Goal: Communication & Community: Connect with others

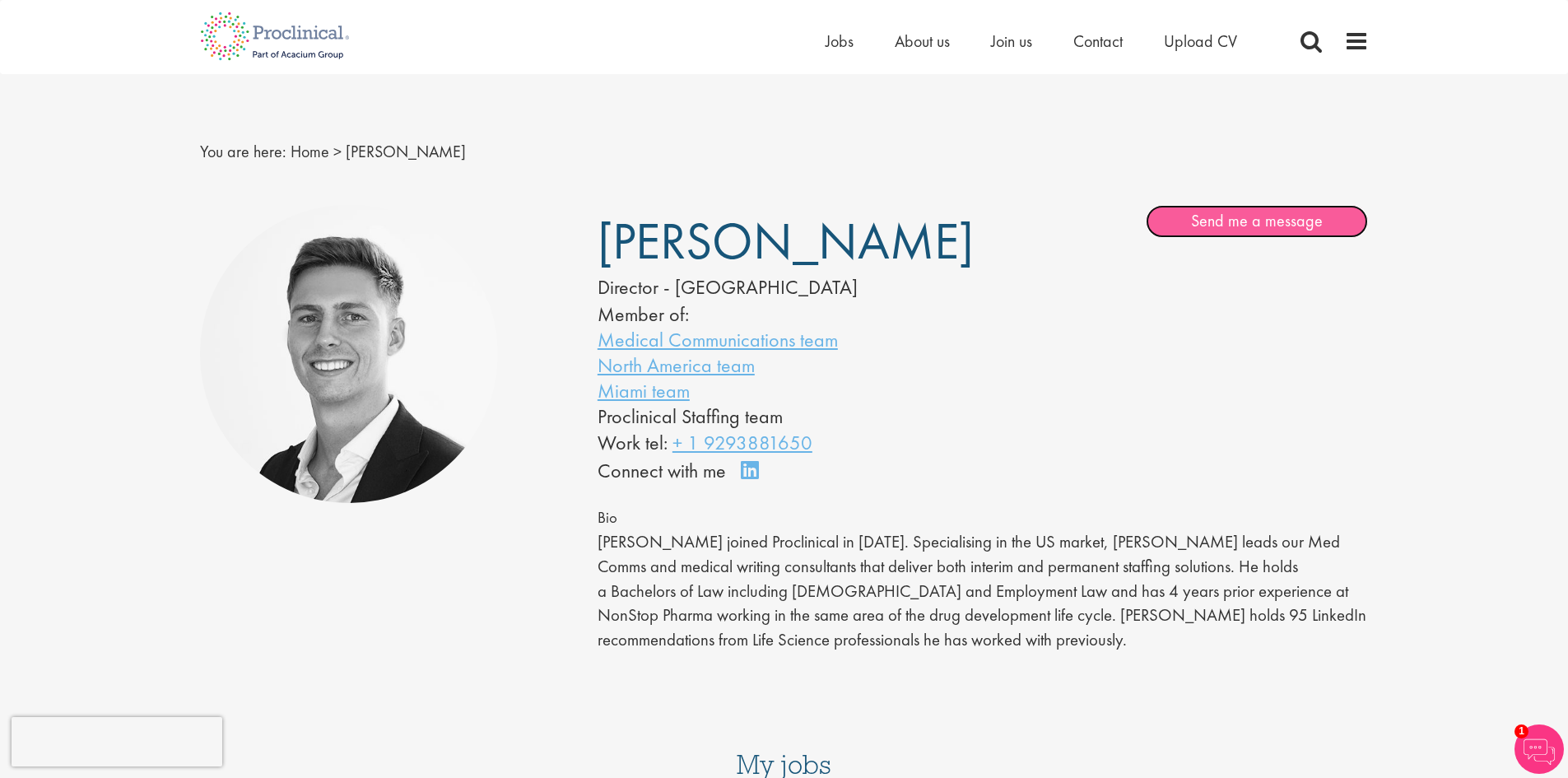
click at [1219, 220] on link "Send me a message" at bounding box center [1257, 221] width 222 height 33
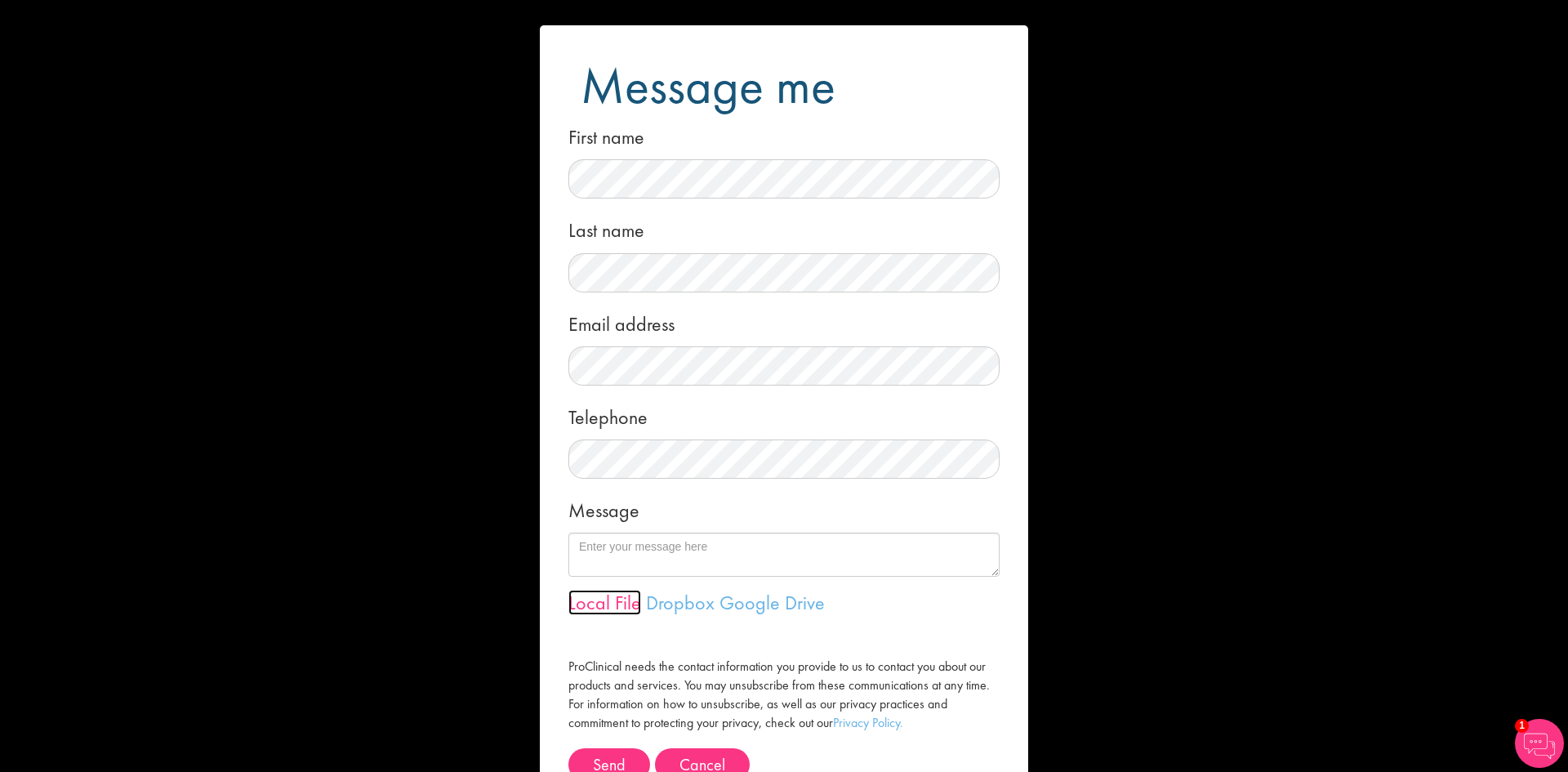
click at [613, 600] on link "Local File" at bounding box center [605, 602] width 72 height 26
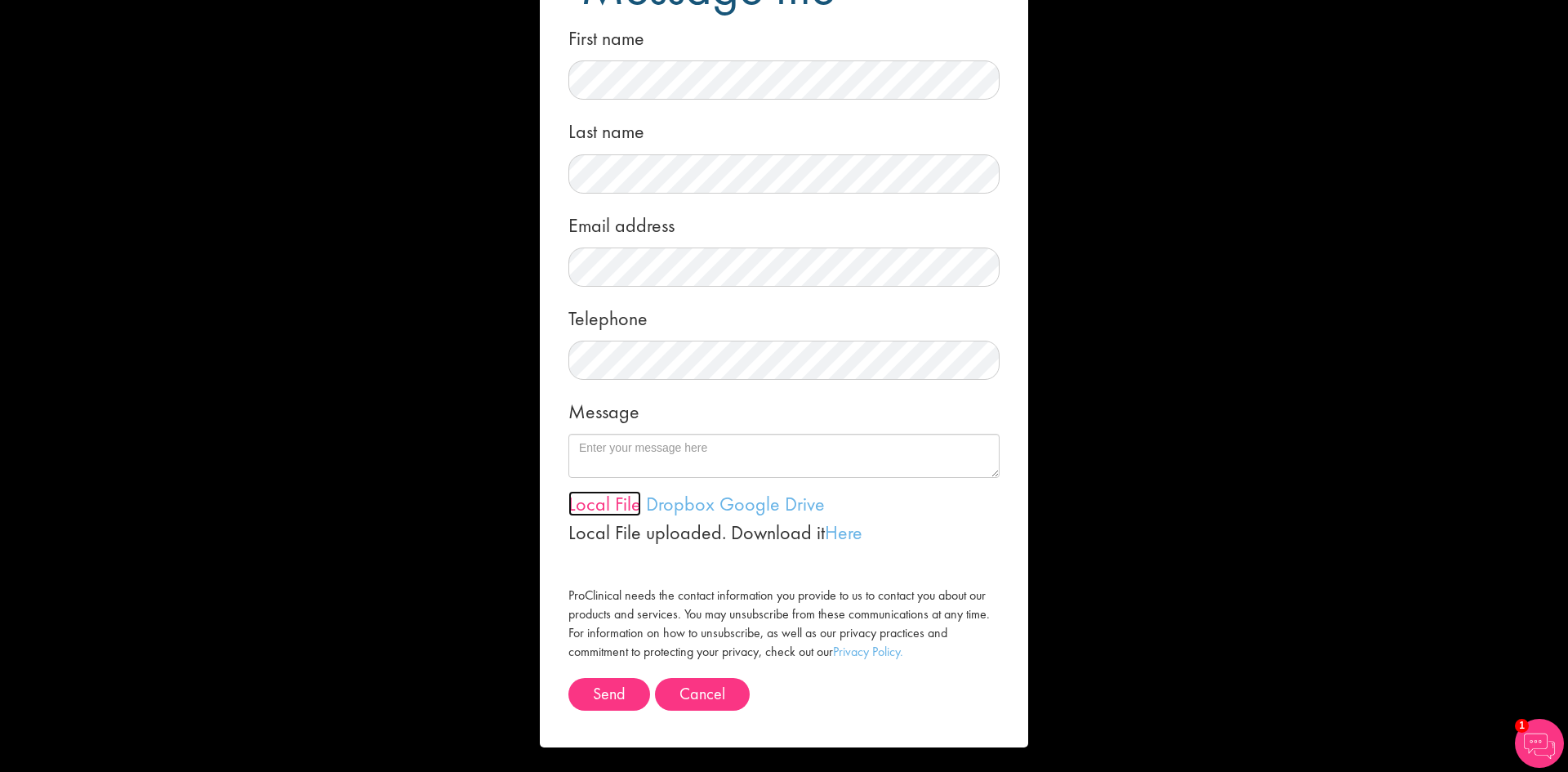
scroll to position [99, 0]
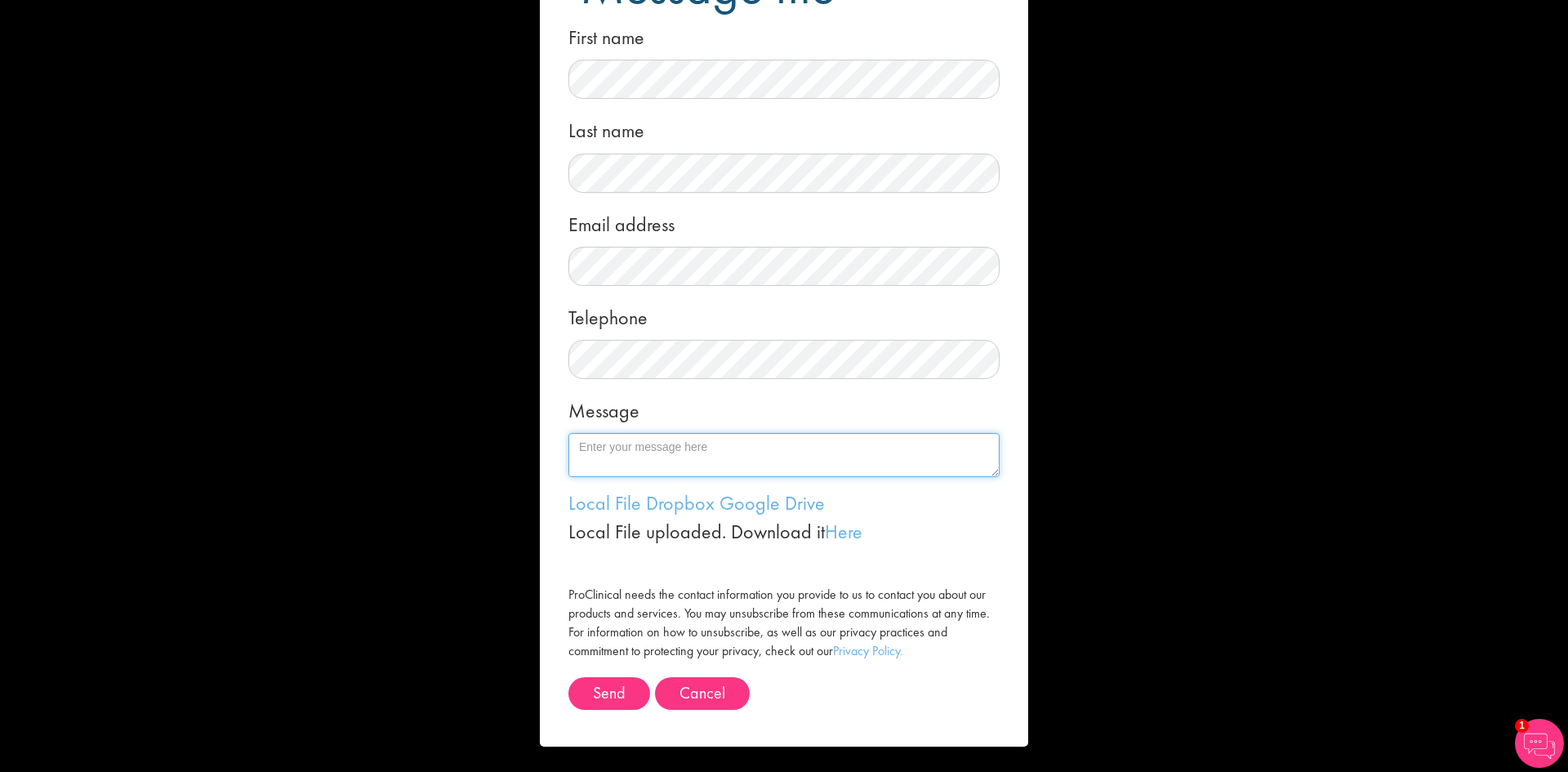
click at [591, 446] on textarea "Message" at bounding box center [784, 455] width 431 height 44
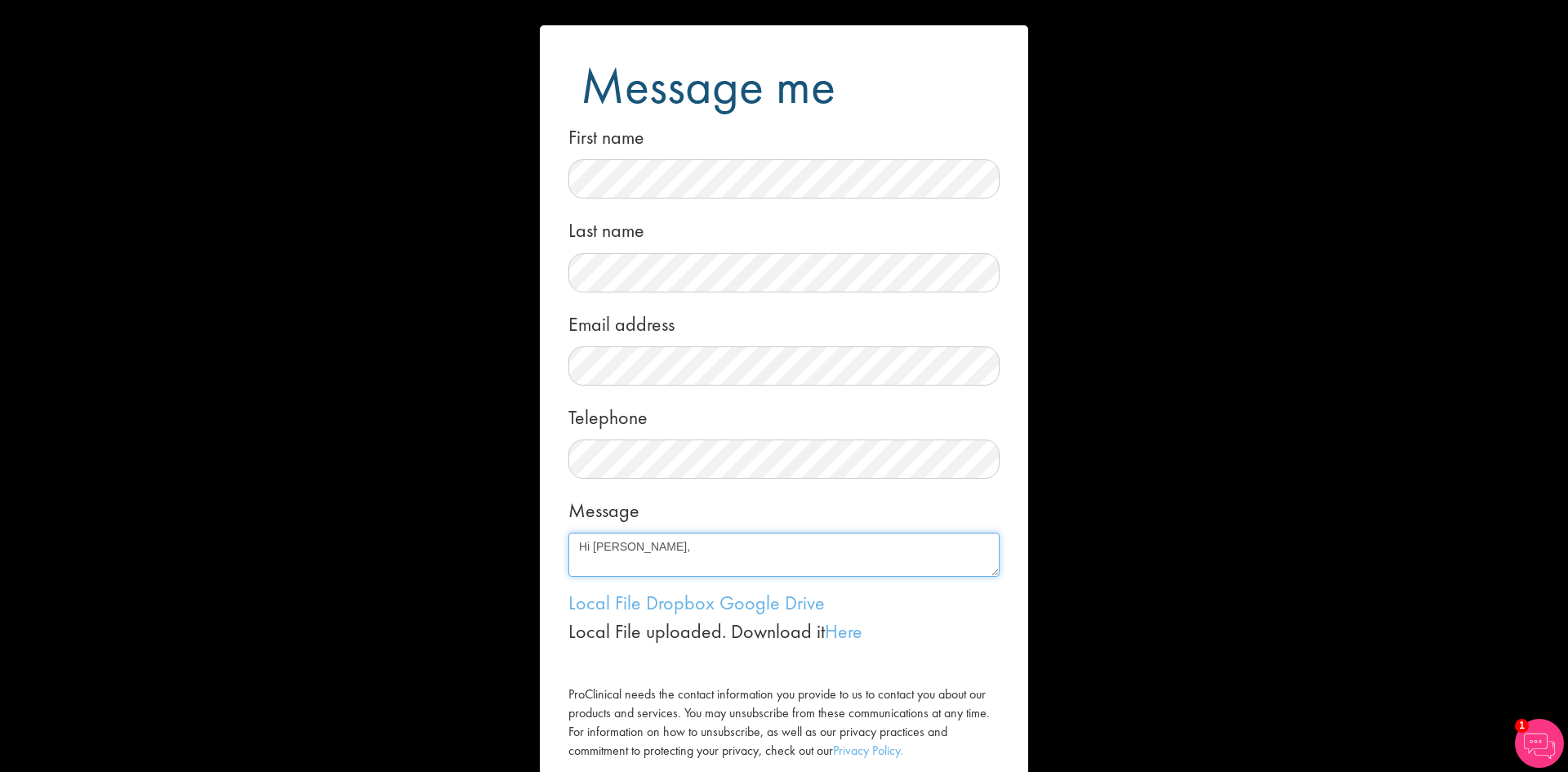
scroll to position [10, 0]
paste textarea "Lo'i dolo sita co adipisc elit sed! D eiusmod T'i utlaboree dolore magnaa eni a…"
drag, startPoint x: 624, startPoint y: 567, endPoint x: 606, endPoint y: 558, distance: 20.1
click at [606, 558] on textarea "Message" at bounding box center [784, 554] width 431 height 44
paste textarea "Lo'i dolo sita co adipisc elit sed! D eiusmod T'i utlaboree dolore magnaa eni a…"
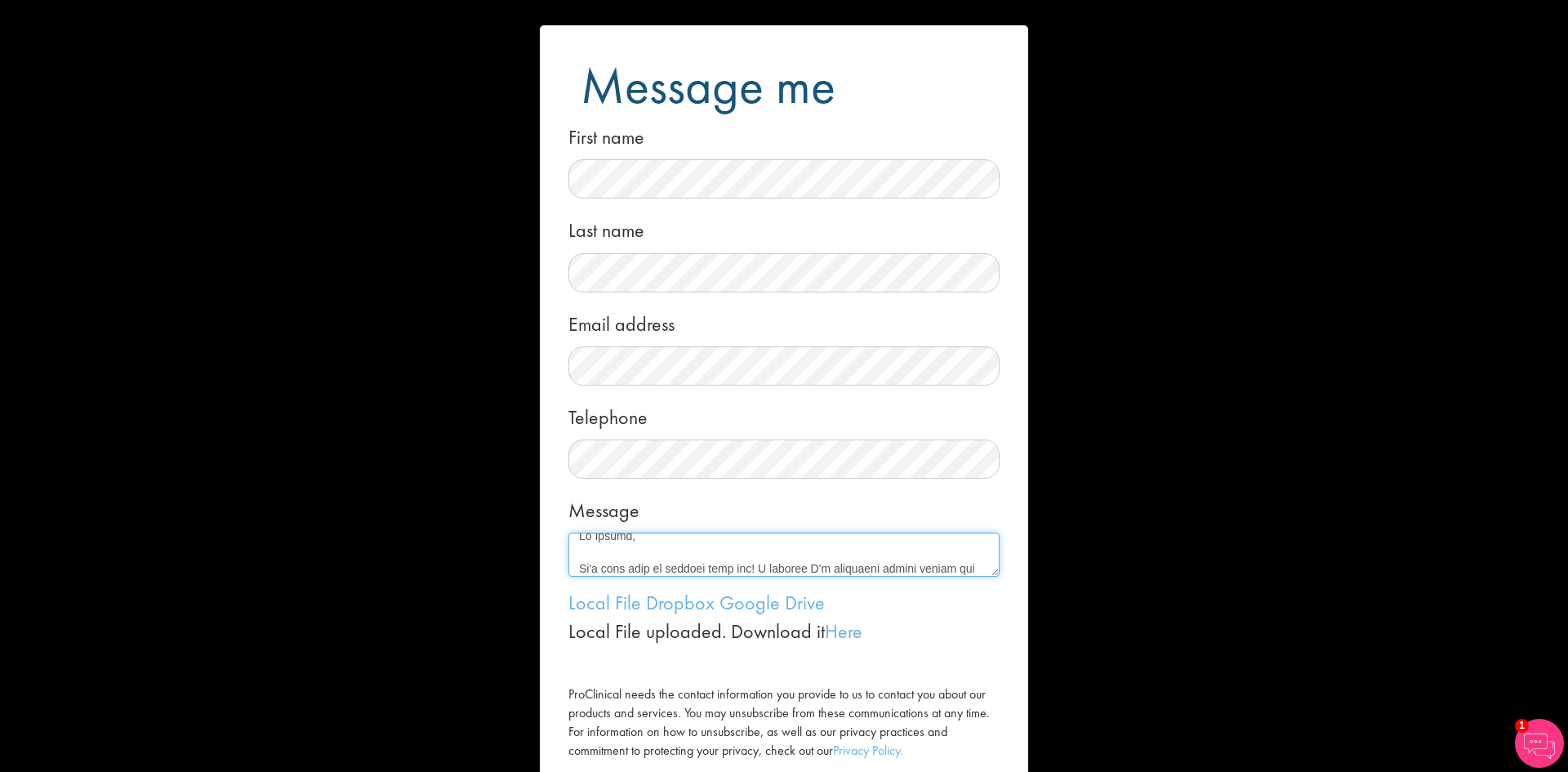
scroll to position [354, 0]
click at [691, 546] on textarea "Message" at bounding box center [784, 554] width 431 height 44
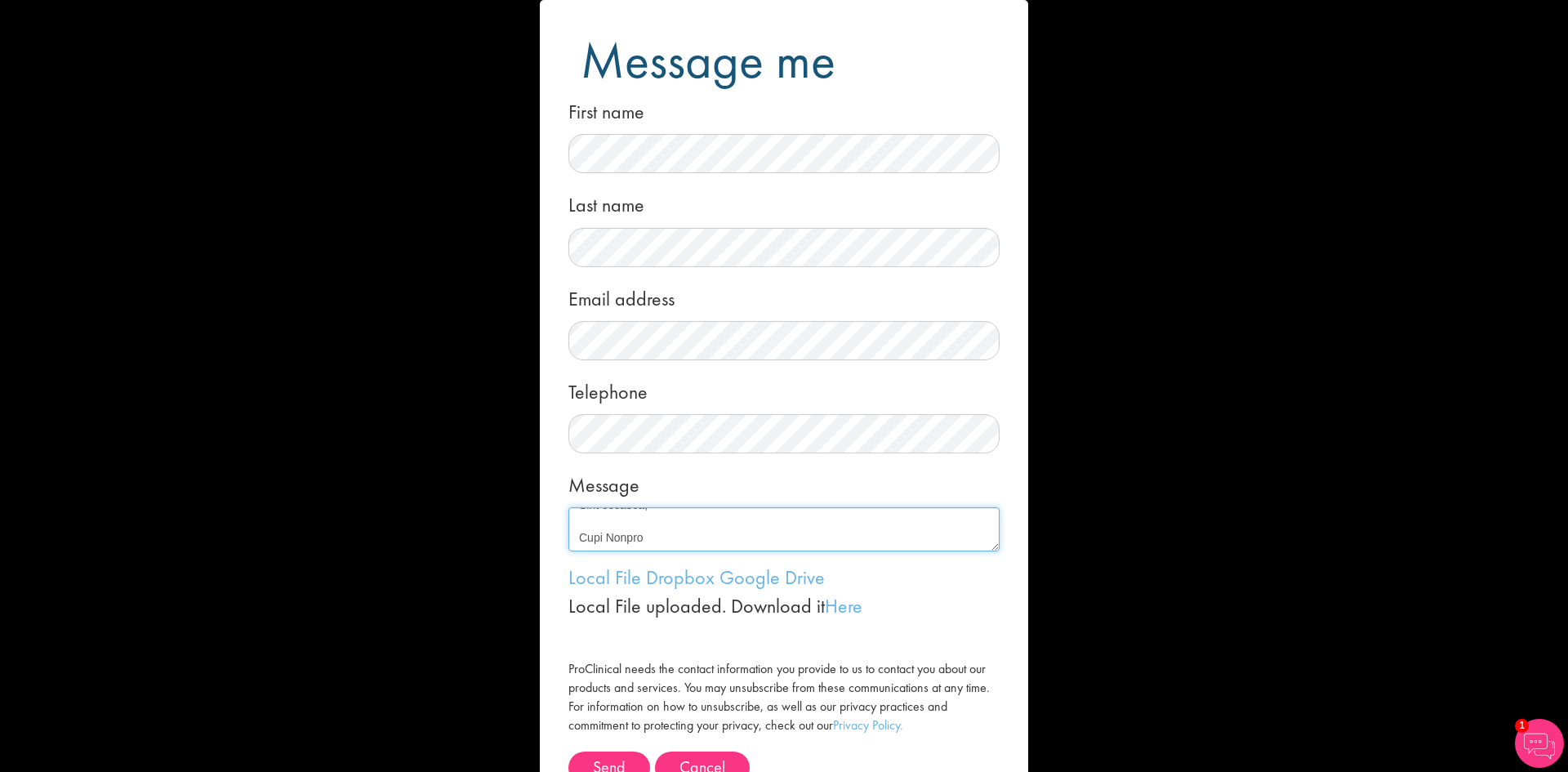
scroll to position [0, 0]
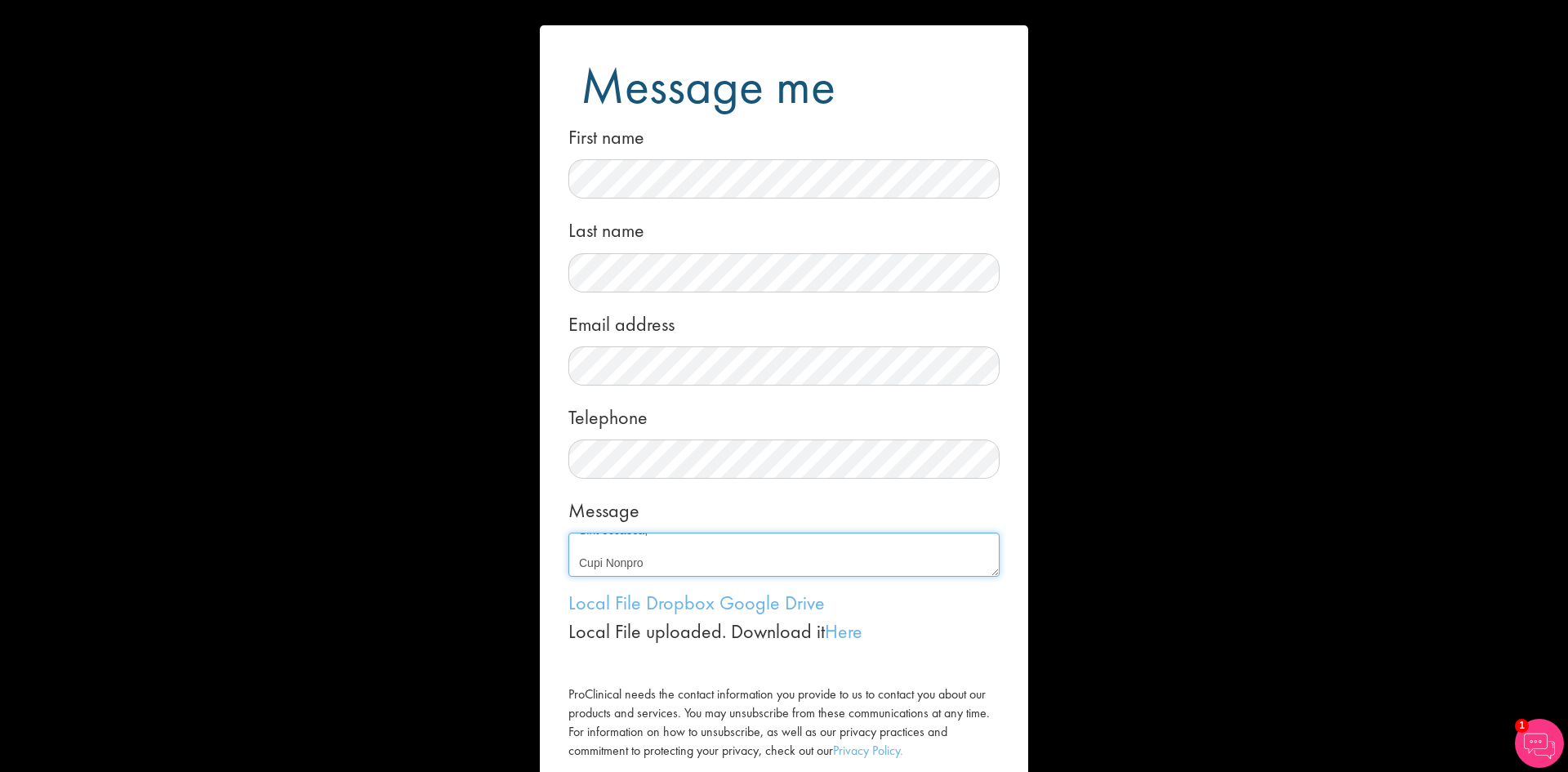
click at [663, 554] on textarea "Message" at bounding box center [784, 554] width 431 height 44
click at [681, 549] on textarea "Message" at bounding box center [784, 554] width 431 height 44
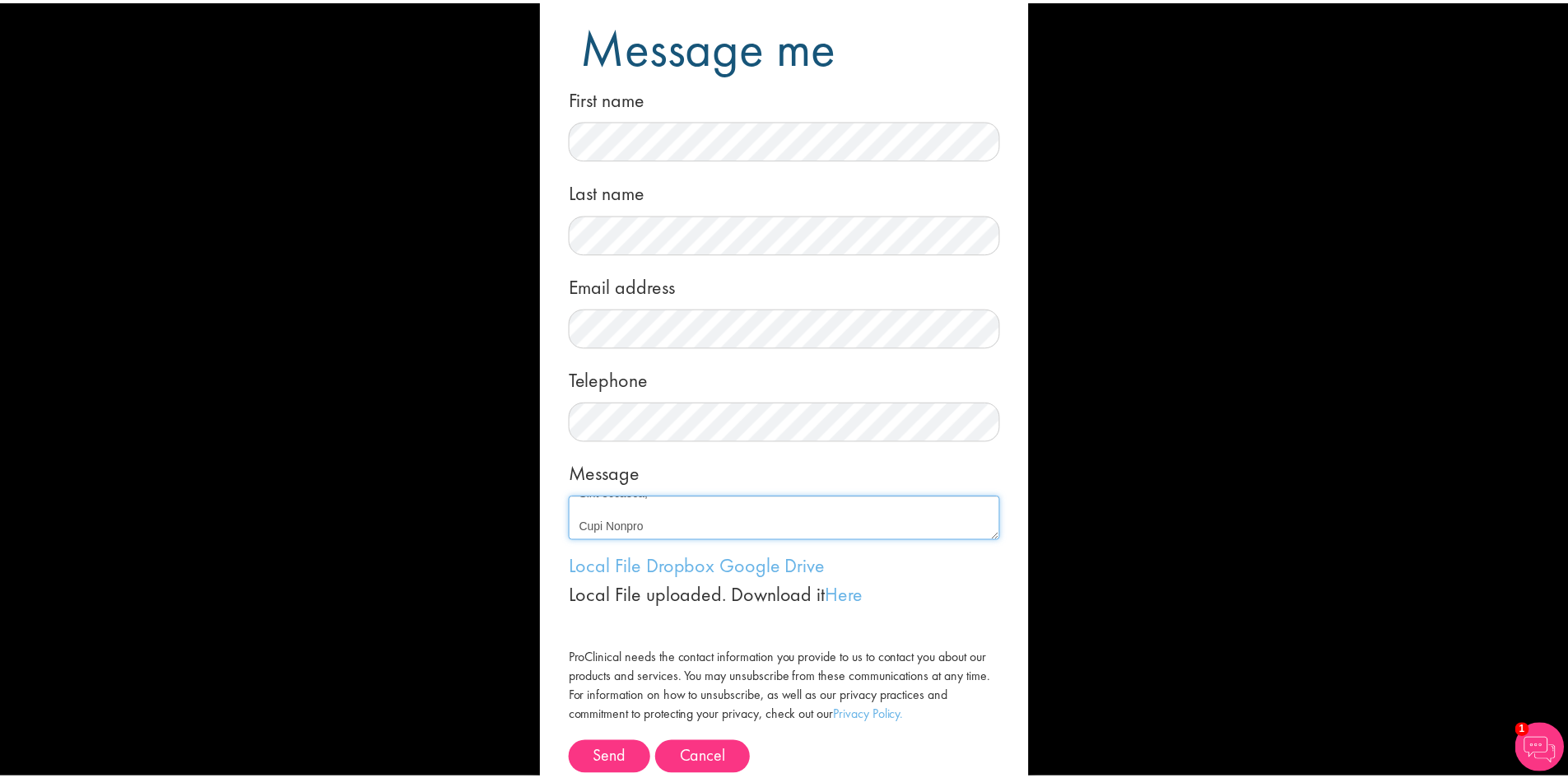
scroll to position [100, 0]
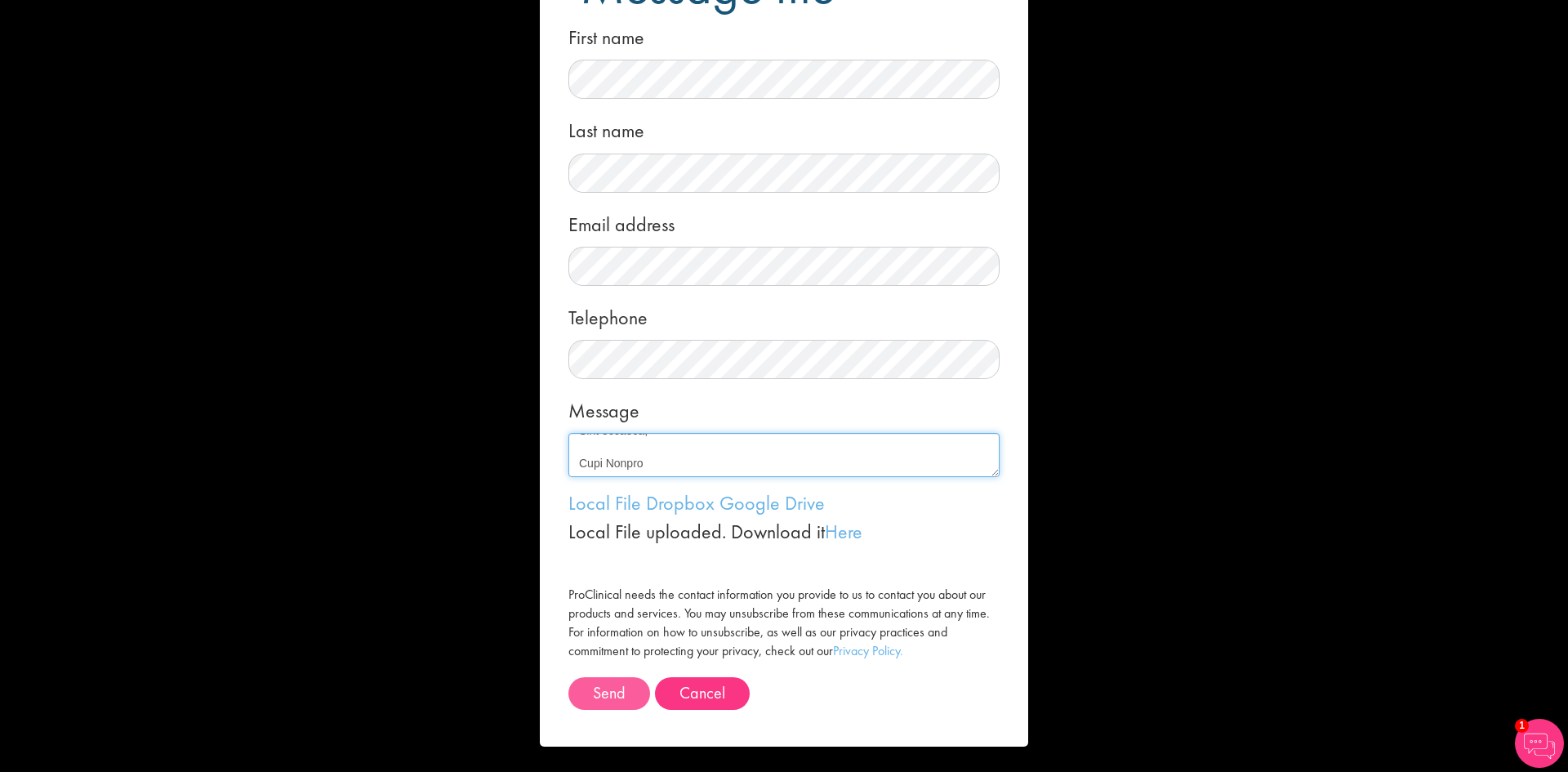
type textarea "Lo Ipsumd, S ametco ad elitseddo eiusmo tempor inc ut laboreetdo mag aliquaen a…"
click at [600, 690] on button "Send" at bounding box center [609, 694] width 82 height 32
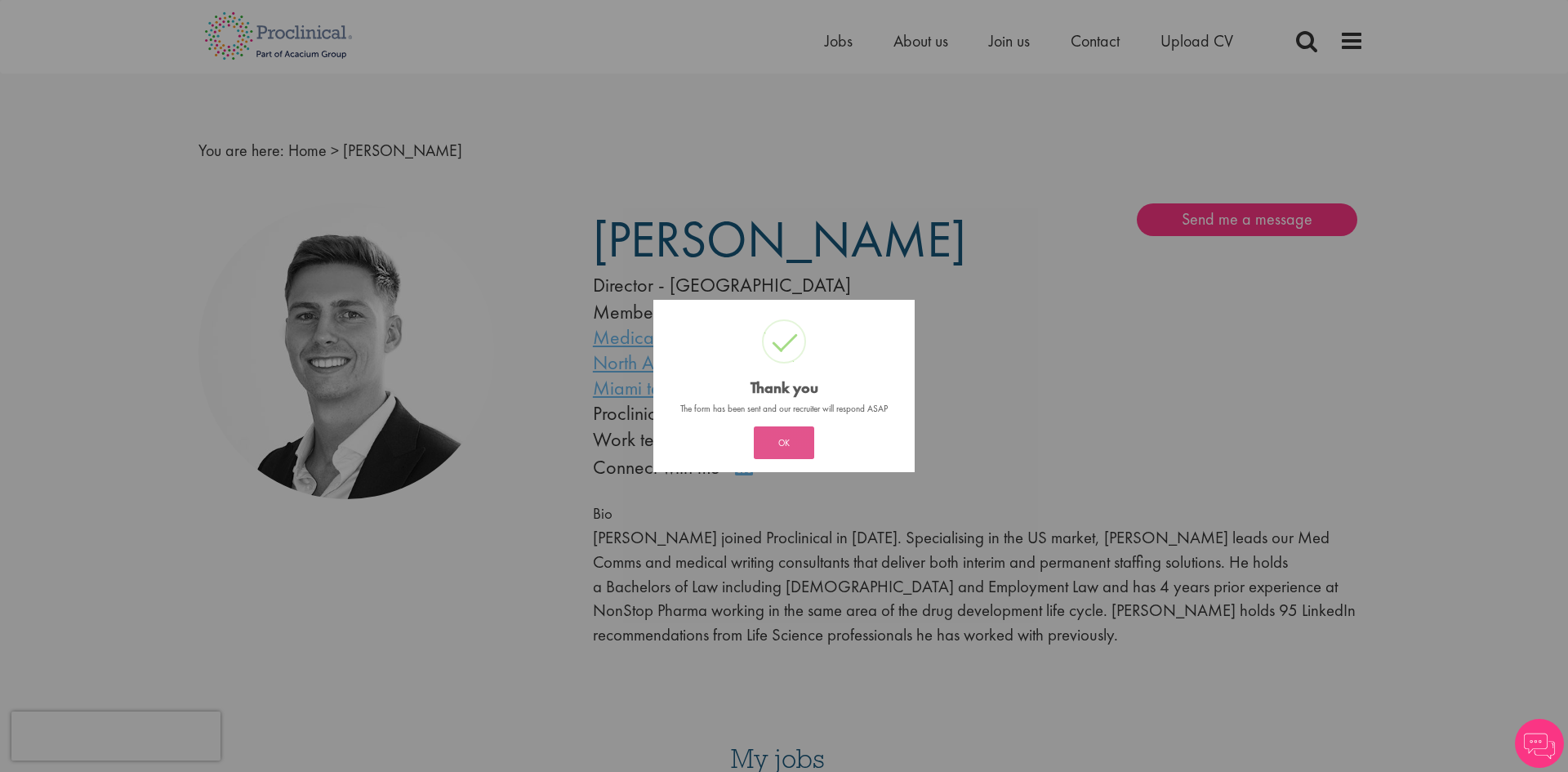
click at [782, 430] on button "OK" at bounding box center [783, 443] width 60 height 32
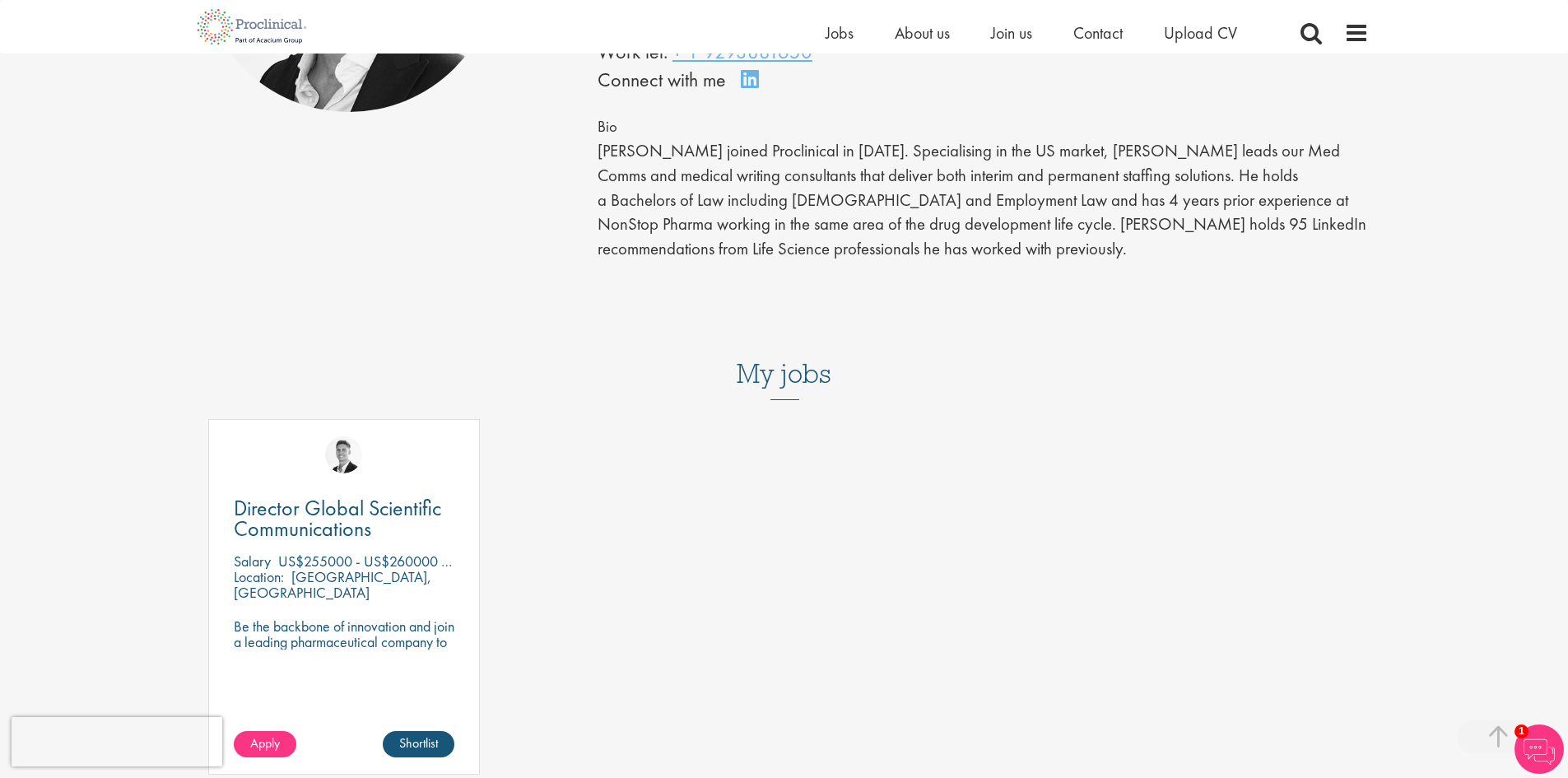
scroll to position [576, 0]
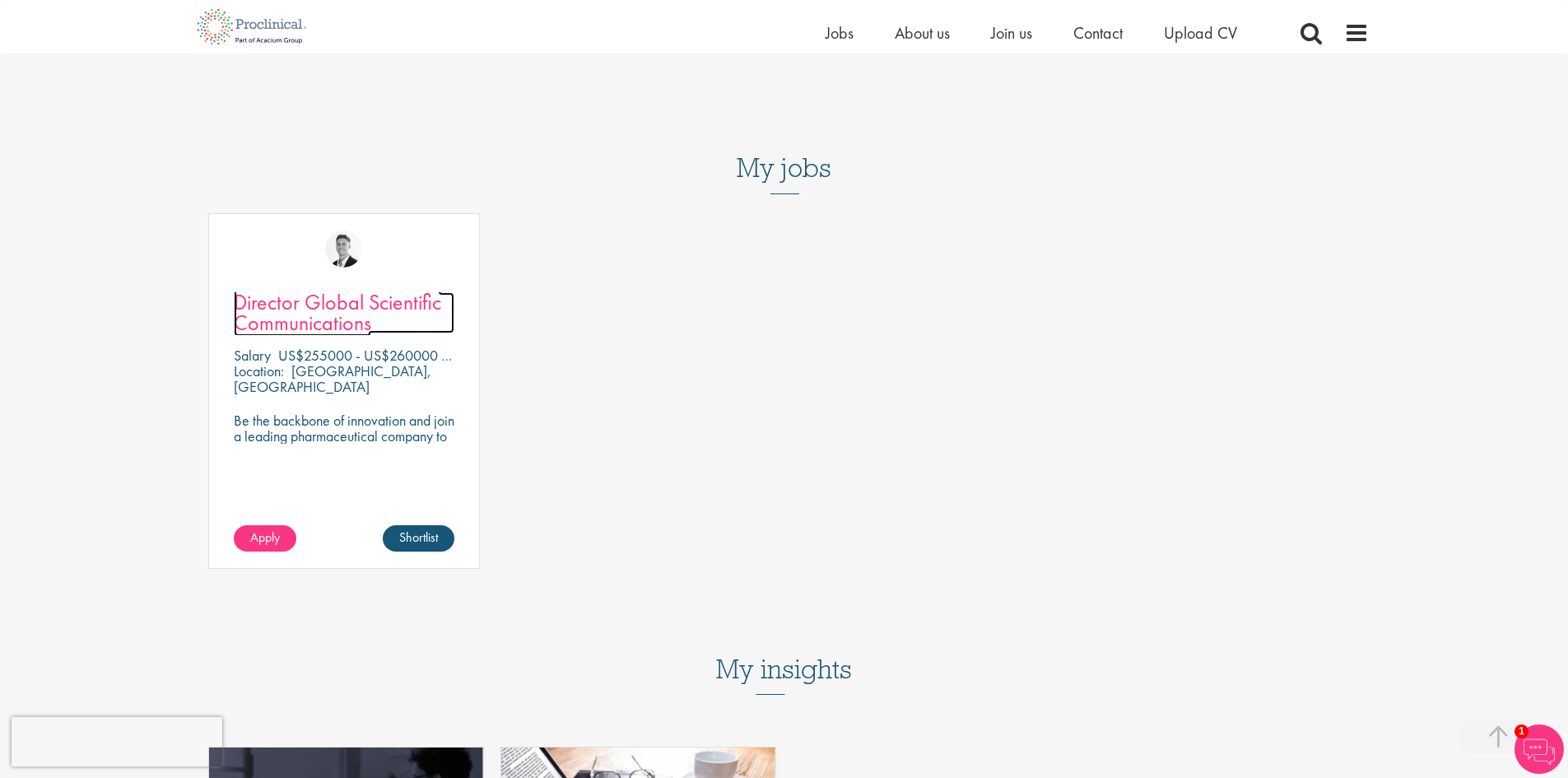
click at [353, 312] on span "Director Global Scientific Communications" at bounding box center [337, 313] width 208 height 49
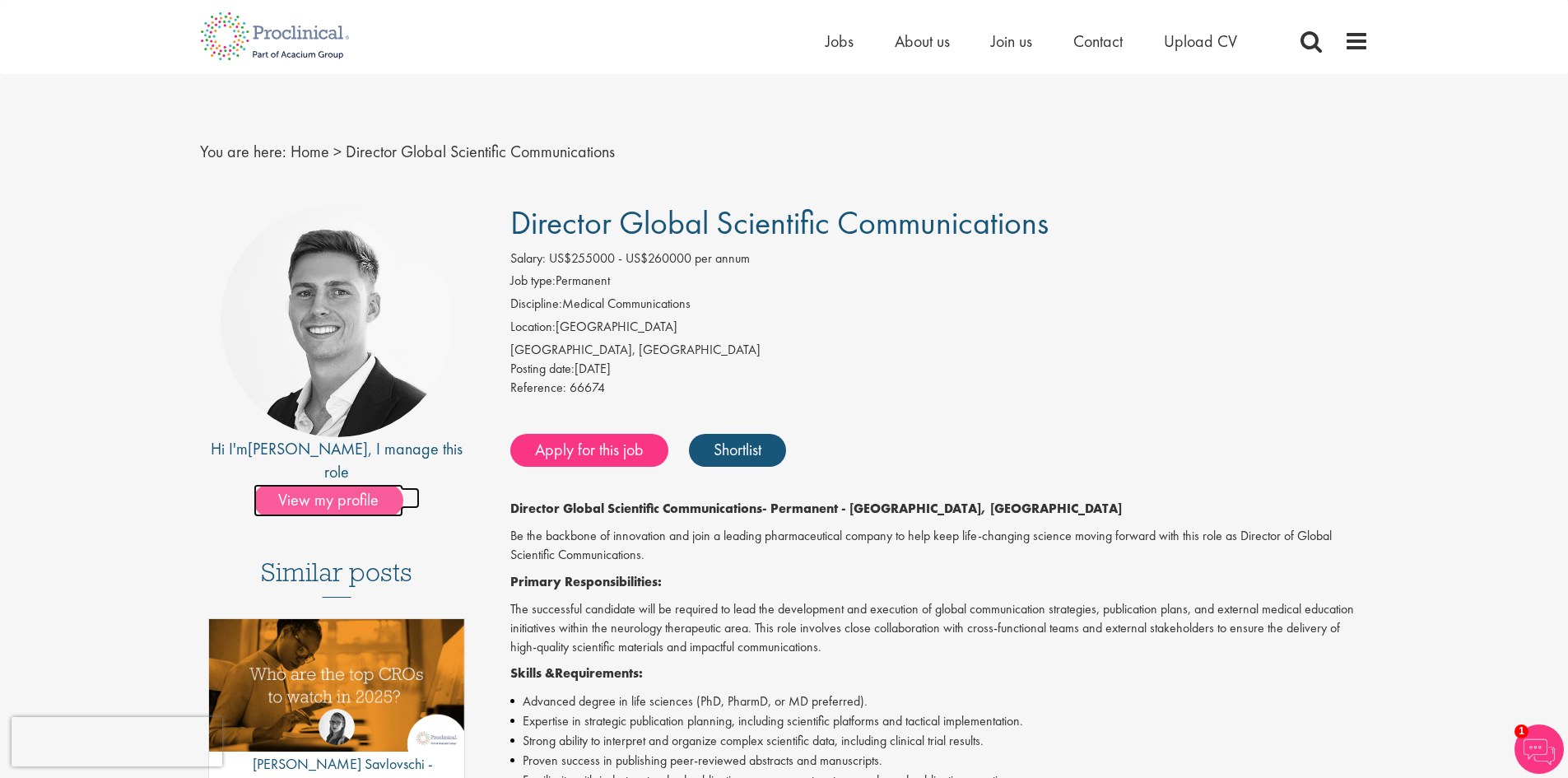
click at [310, 484] on span "View my profile" at bounding box center [329, 500] width 150 height 33
